Goal: Learn about a topic

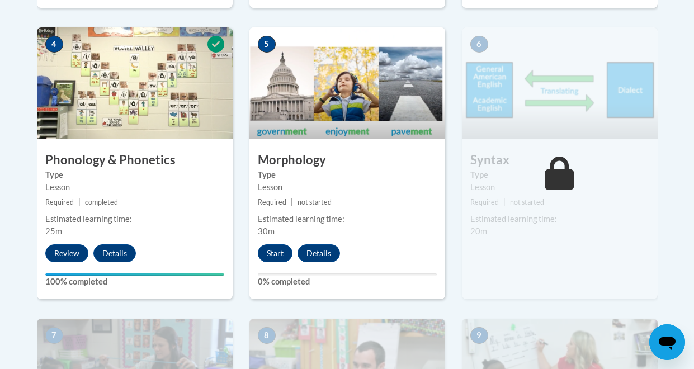
scroll to position [700, 0]
click at [268, 255] on button "Start" at bounding box center [275, 253] width 35 height 18
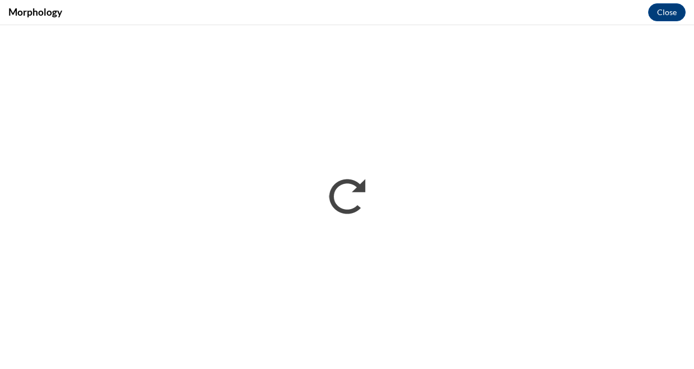
scroll to position [0, 0]
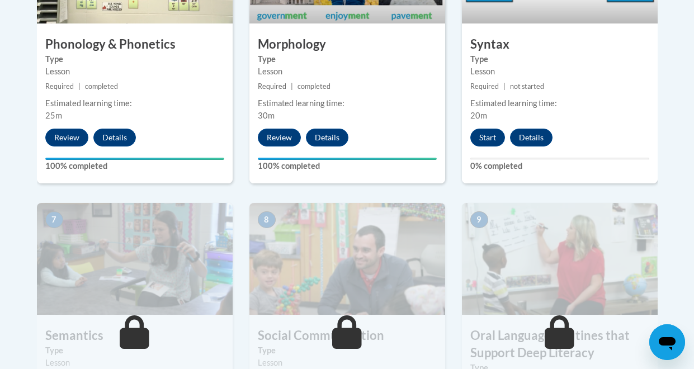
scroll to position [818, 0]
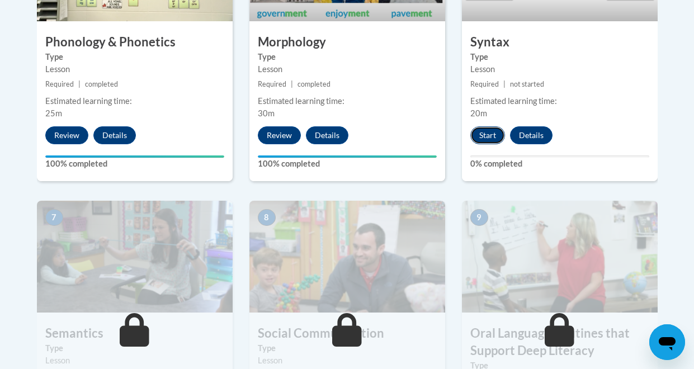
click at [476, 132] on button "Start" at bounding box center [487, 135] width 35 height 18
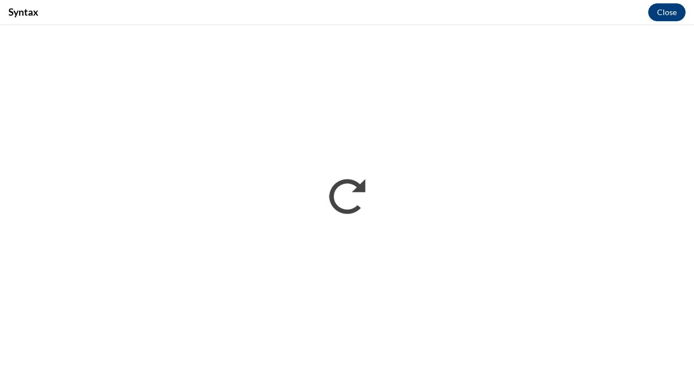
scroll to position [0, 0]
